Goal: Information Seeking & Learning: Find specific fact

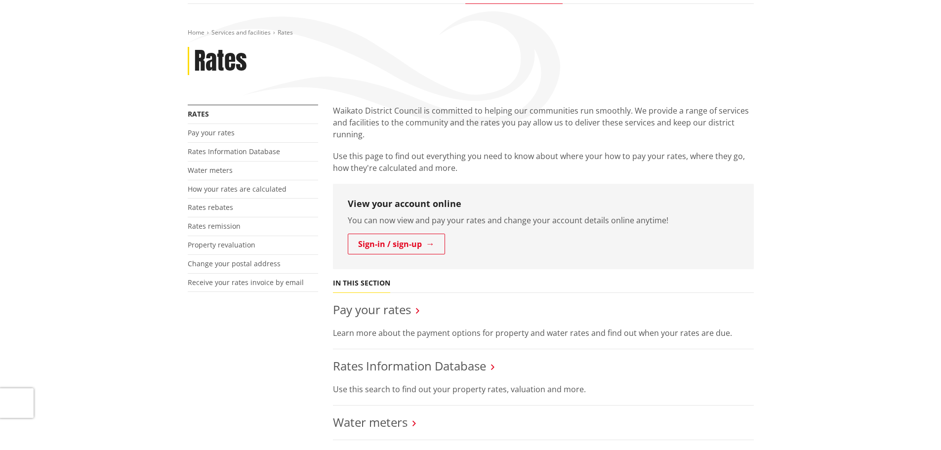
scroll to position [198, 0]
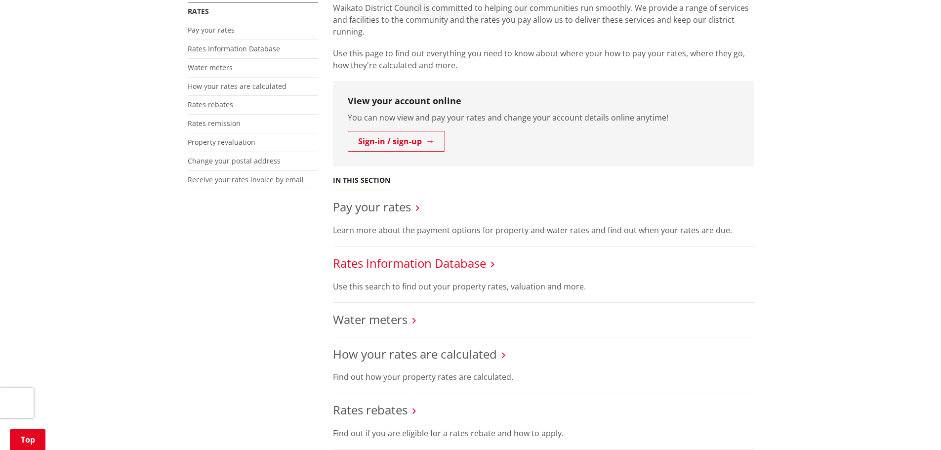
click at [384, 263] on link "Rates Information Database" at bounding box center [409, 263] width 153 height 16
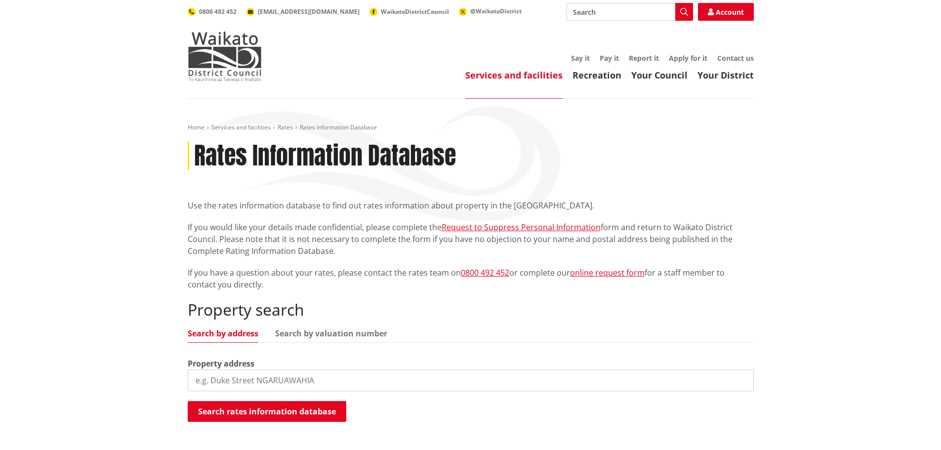
click at [243, 372] on input "search" at bounding box center [471, 380] width 566 height 22
paste input "[STREET_ADDRESS]"
click at [233, 407] on button "Search rates information database" at bounding box center [267, 411] width 159 height 21
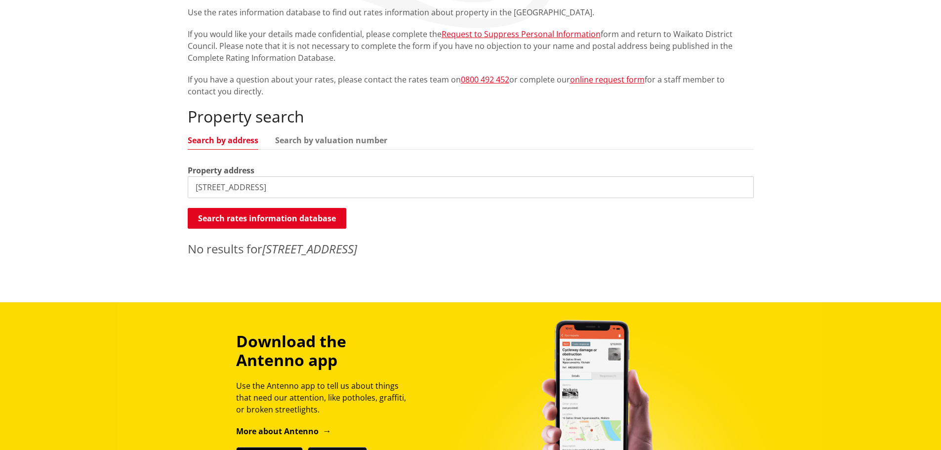
scroll to position [198, 0]
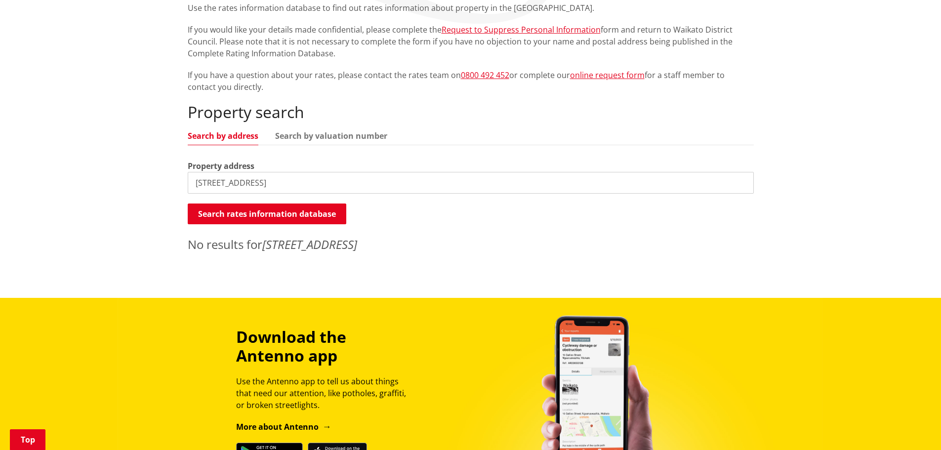
click at [338, 178] on input "[STREET_ADDRESS]" at bounding box center [471, 183] width 566 height 22
type input "[STREET_ADDRESS]"
click at [310, 213] on button "Search rates information database" at bounding box center [267, 213] width 159 height 21
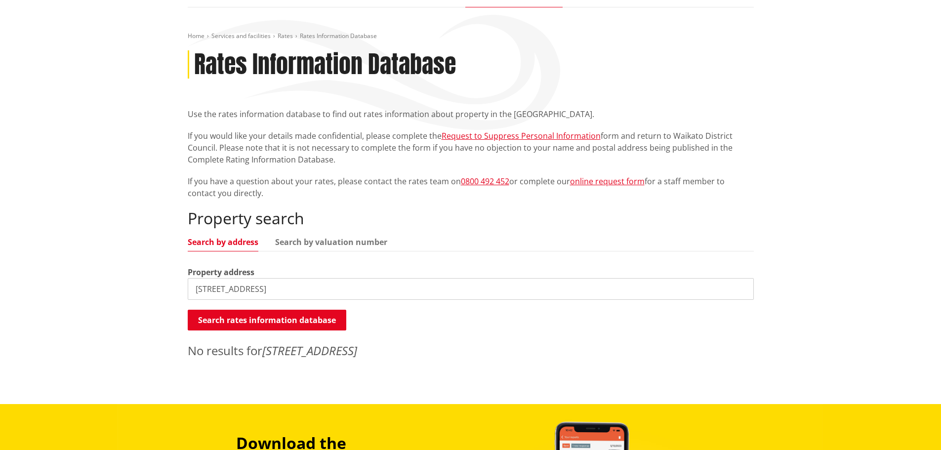
scroll to position [0, 0]
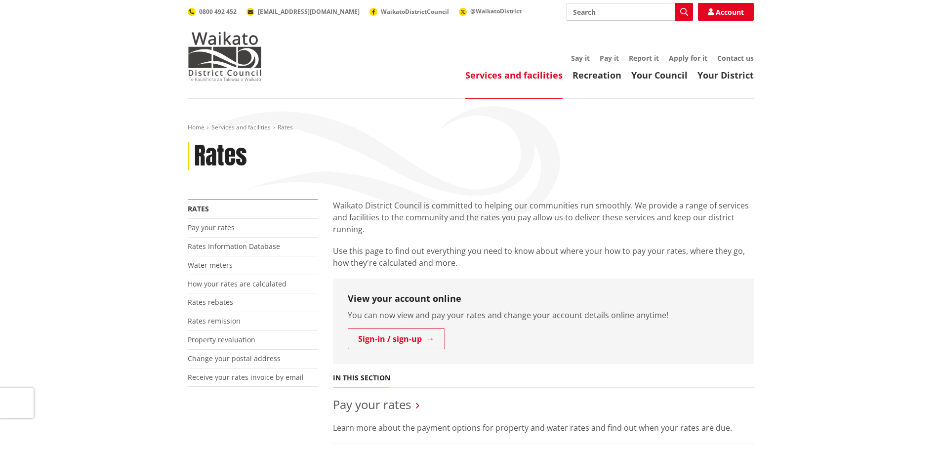
scroll to position [198, 0]
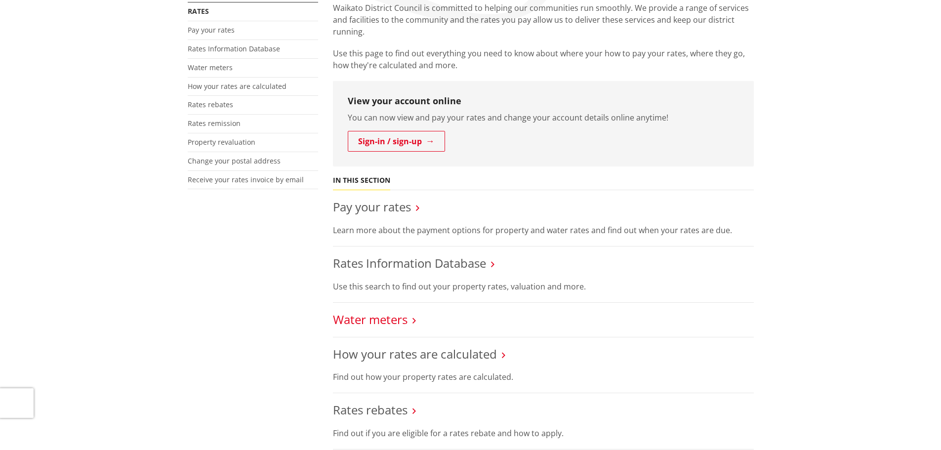
click at [381, 323] on link "Water meters" at bounding box center [370, 319] width 75 height 16
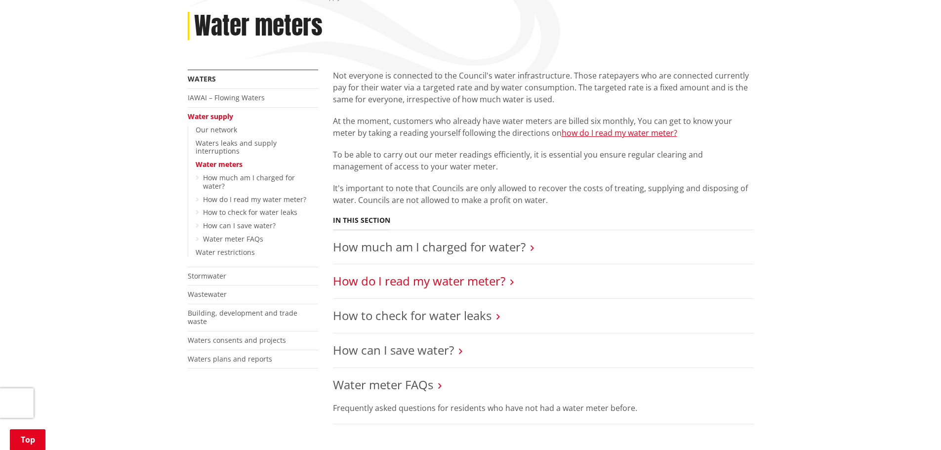
scroll to position [198, 0]
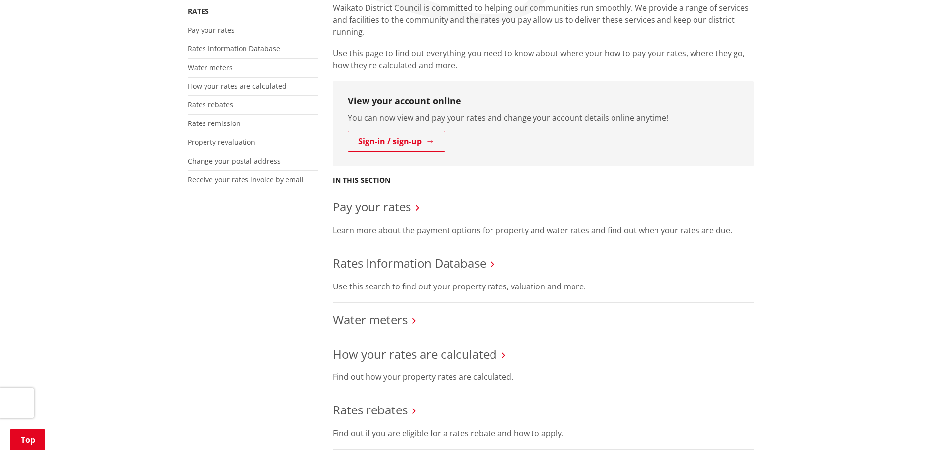
scroll to position [148, 0]
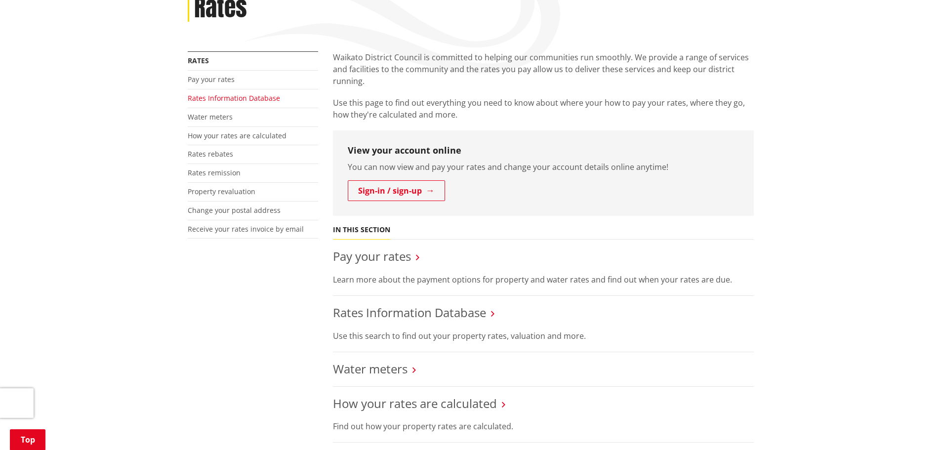
click at [212, 96] on link "Rates Information Database" at bounding box center [234, 97] width 92 height 9
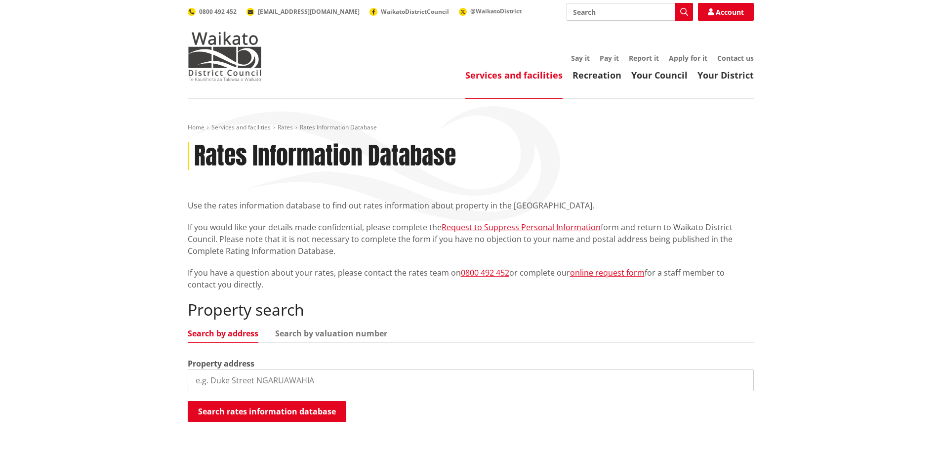
scroll to position [99, 0]
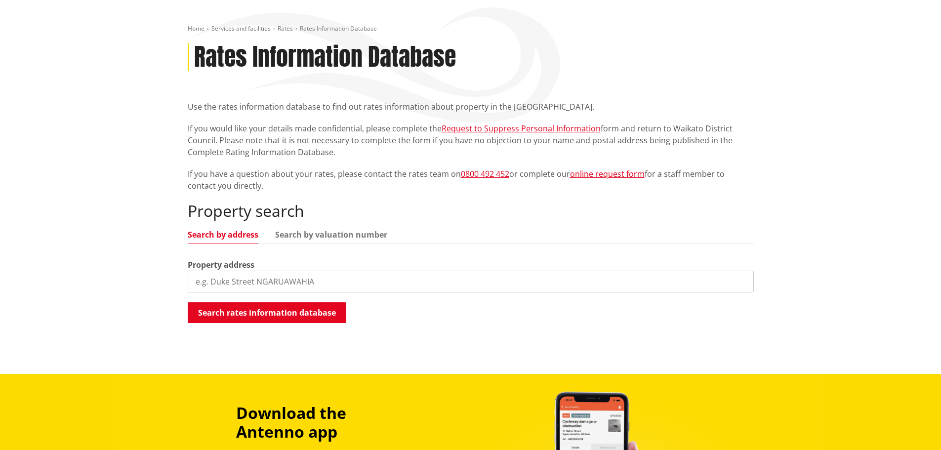
click at [242, 287] on input "search" at bounding box center [471, 282] width 566 height 22
paste input "77B Lake Rd, Frankton, Hamilton City"
type input "7"
paste input "[STREET_ADDRESS]"
drag, startPoint x: 366, startPoint y: 283, endPoint x: 282, endPoint y: 284, distance: 84.5
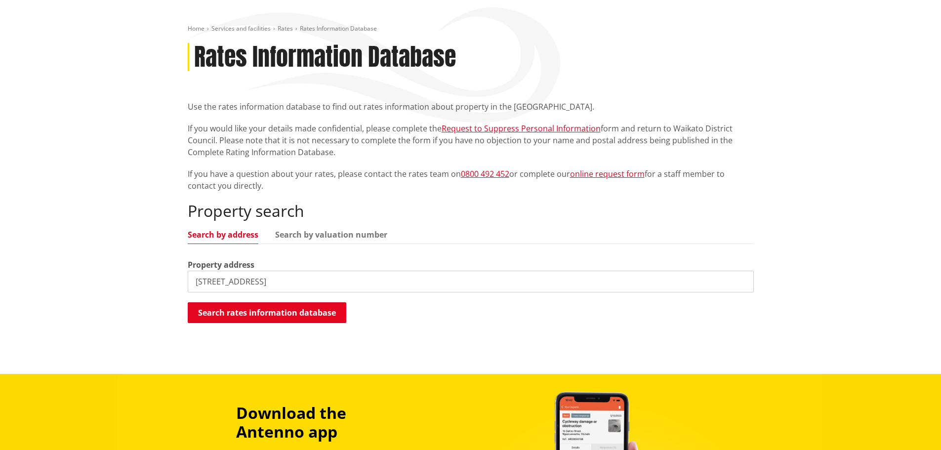
click at [282, 284] on input "[STREET_ADDRESS]" at bounding box center [471, 282] width 566 height 22
click at [302, 327] on div "Home Services and facilities Rates Rates Information Database Rates Information…" at bounding box center [470, 180] width 581 height 310
click at [301, 320] on button "Search rates information database" at bounding box center [267, 312] width 159 height 21
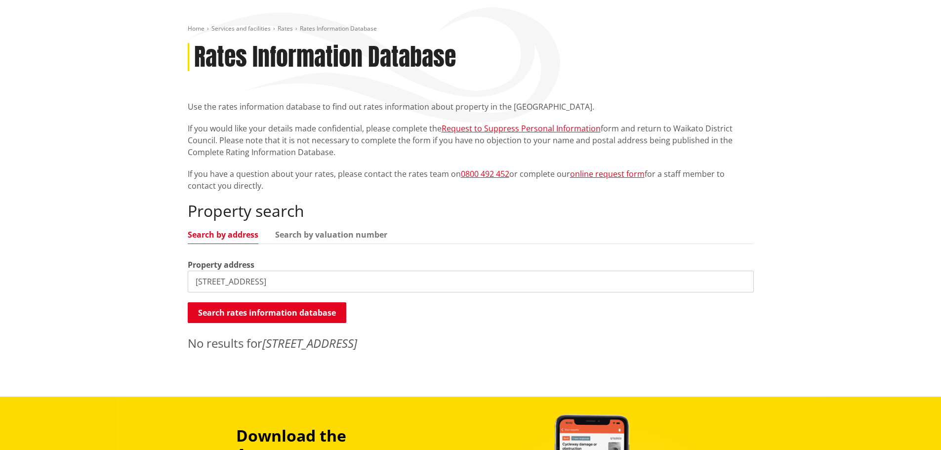
click at [290, 281] on input "77B Lake Rd, Frankton" at bounding box center [471, 282] width 566 height 22
drag, startPoint x: 290, startPoint y: 281, endPoint x: -1, endPoint y: 259, distance: 291.7
click at [0, 259] on html "Skip to content Toggle search Toggle navigation Services and facilities Recreat…" at bounding box center [470, 366] width 941 height 931
paste input ", Hamilton City"
type input "[STREET_ADDRESS]"
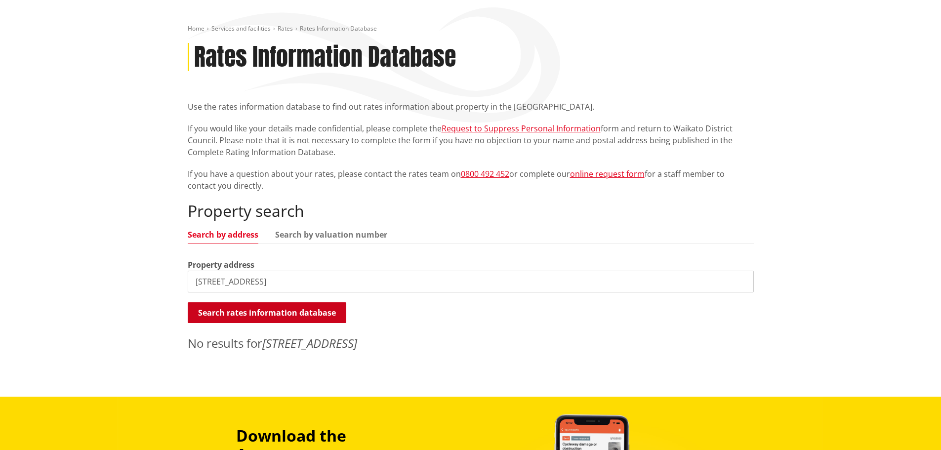
click at [301, 312] on button "Search rates information database" at bounding box center [267, 312] width 159 height 21
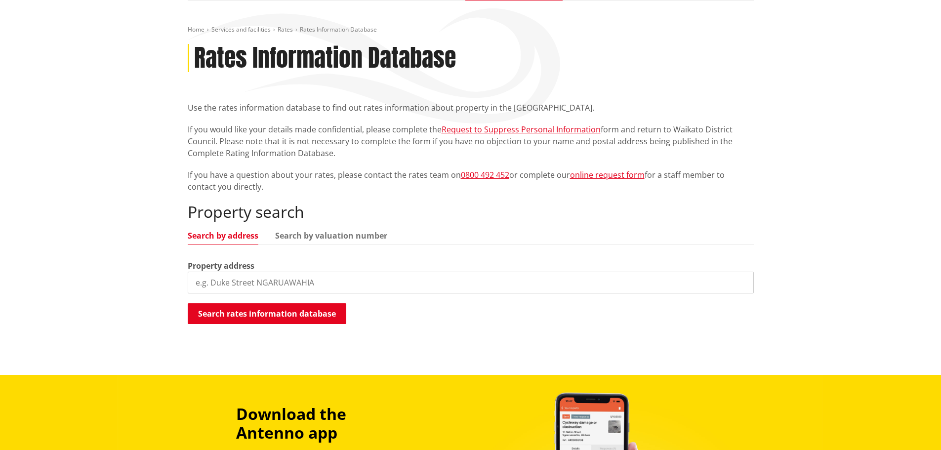
scroll to position [99, 0]
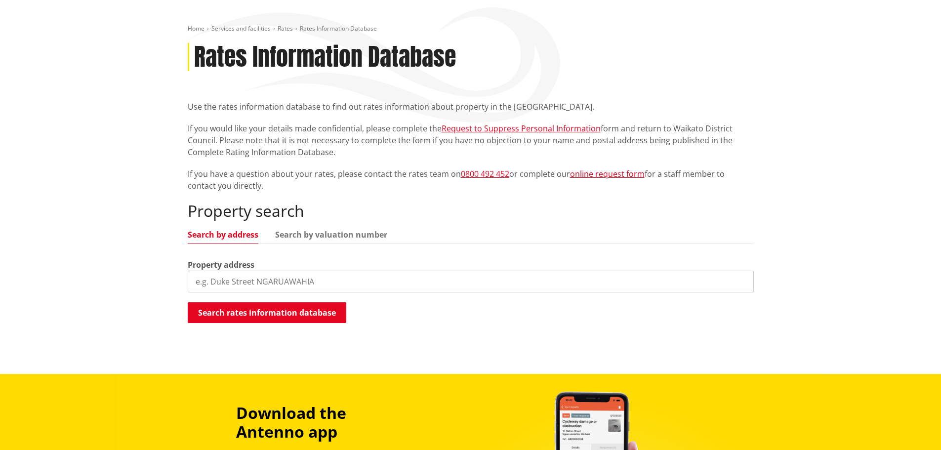
click at [261, 286] on input "search" at bounding box center [471, 282] width 566 height 22
click at [271, 280] on input "search" at bounding box center [471, 282] width 566 height 22
paste input "[STREET_ADDRESS]"
type input "[STREET_ADDRESS]"
